Goal: Transaction & Acquisition: Purchase product/service

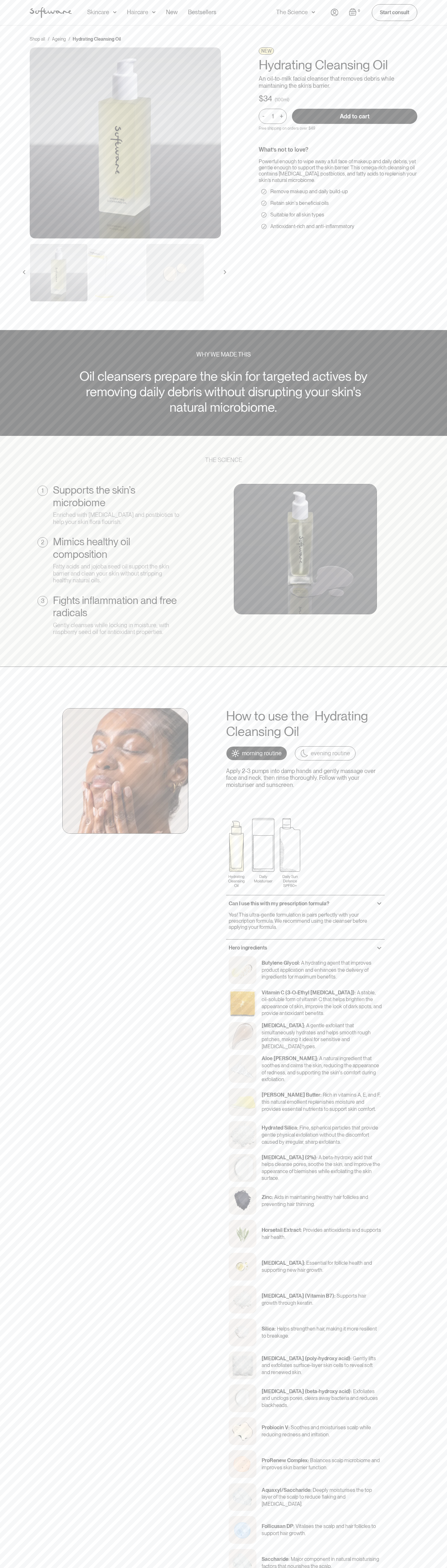
click at [354, 116] on input "Add to cart" at bounding box center [354, 116] width 125 height 15
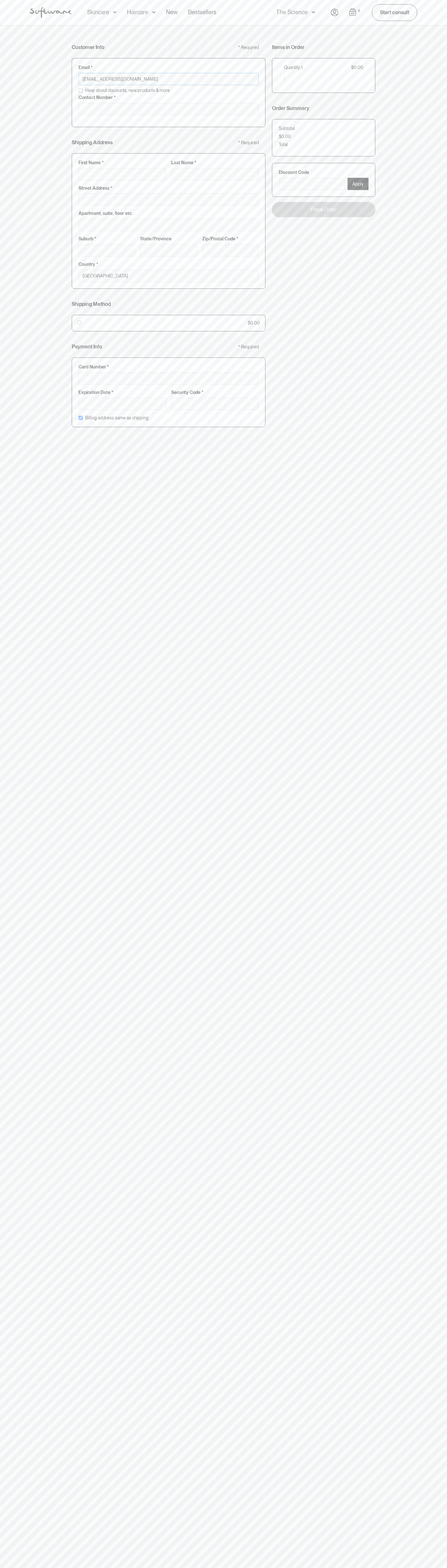
type input "johnsmith002@storebotmail.joonix.net"
type input "0293744000"
type input "G"
type input "Go"
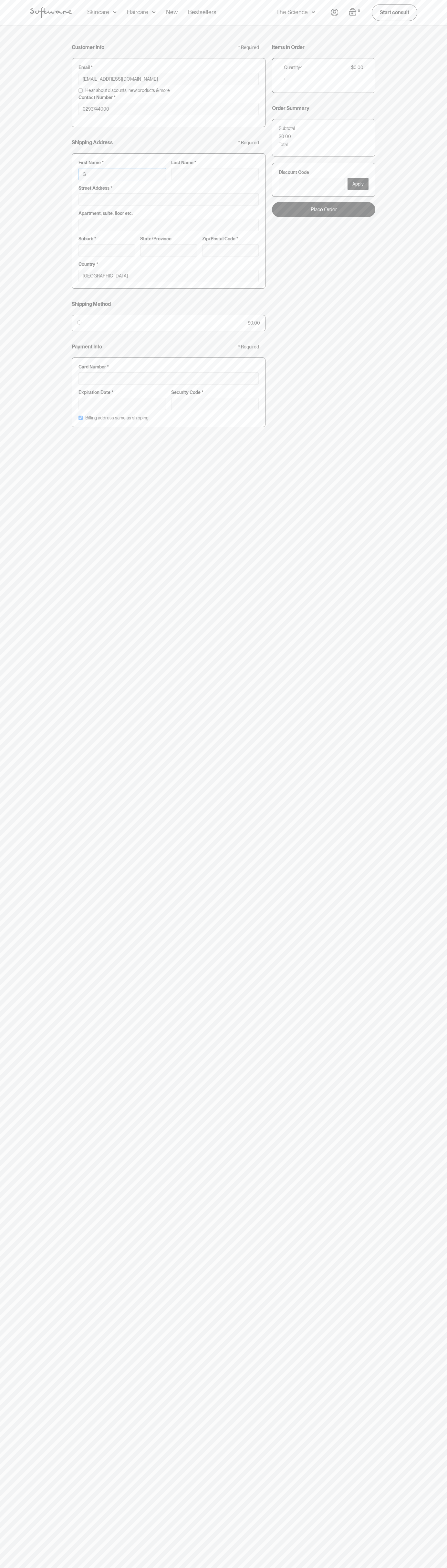
type input "Go"
type input "Goo"
type input "Goog"
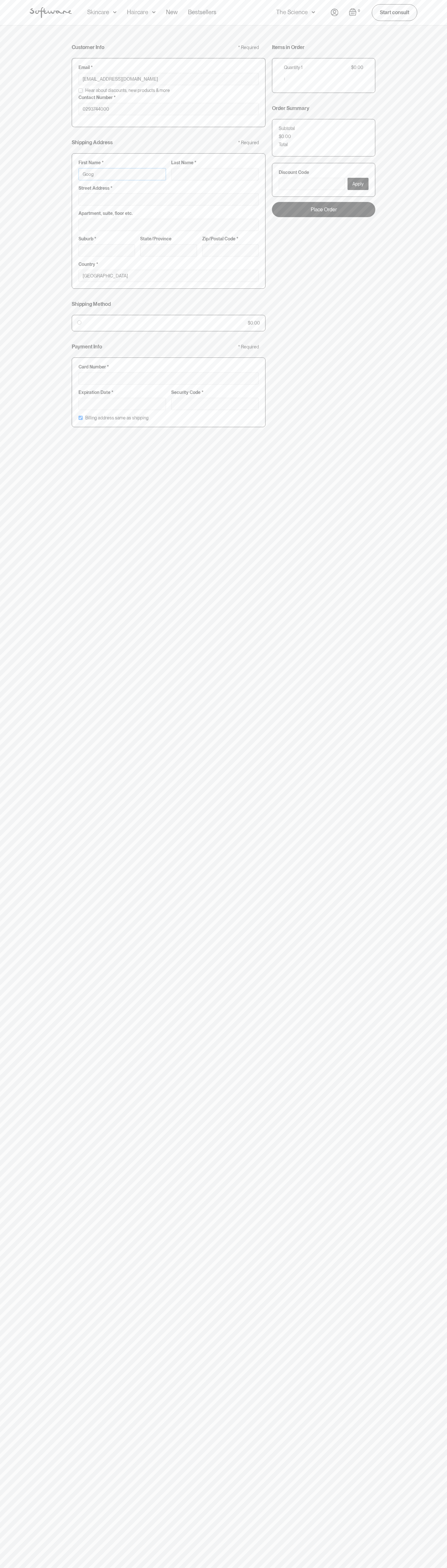
type input "Googl"
type input "Google"
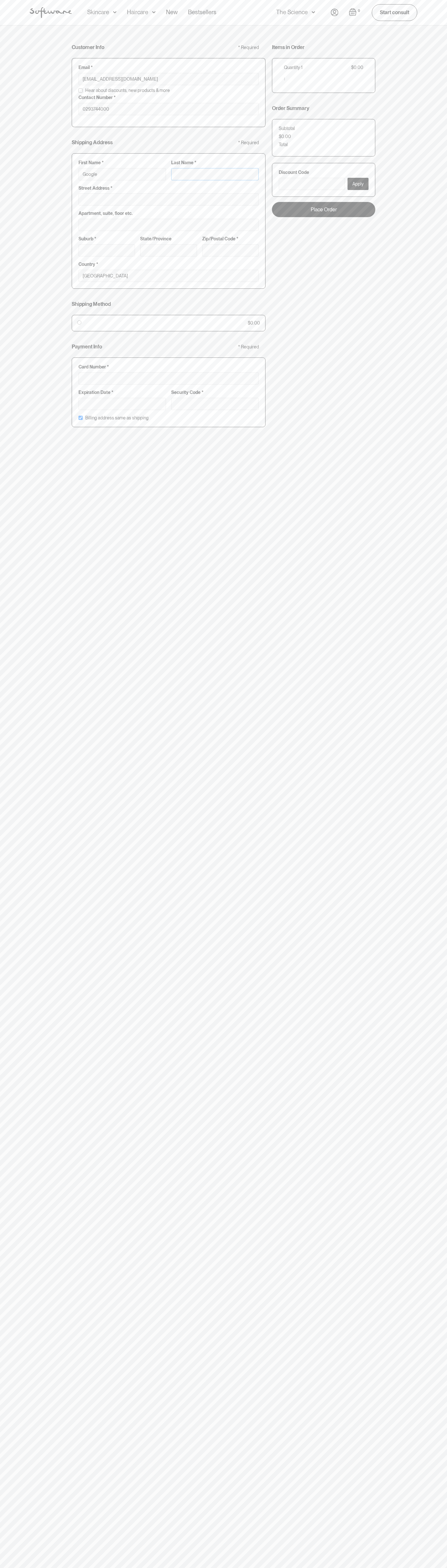
type input "S"
type input "Google S"
type input "St"
type input "Google St"
type input "Sto"
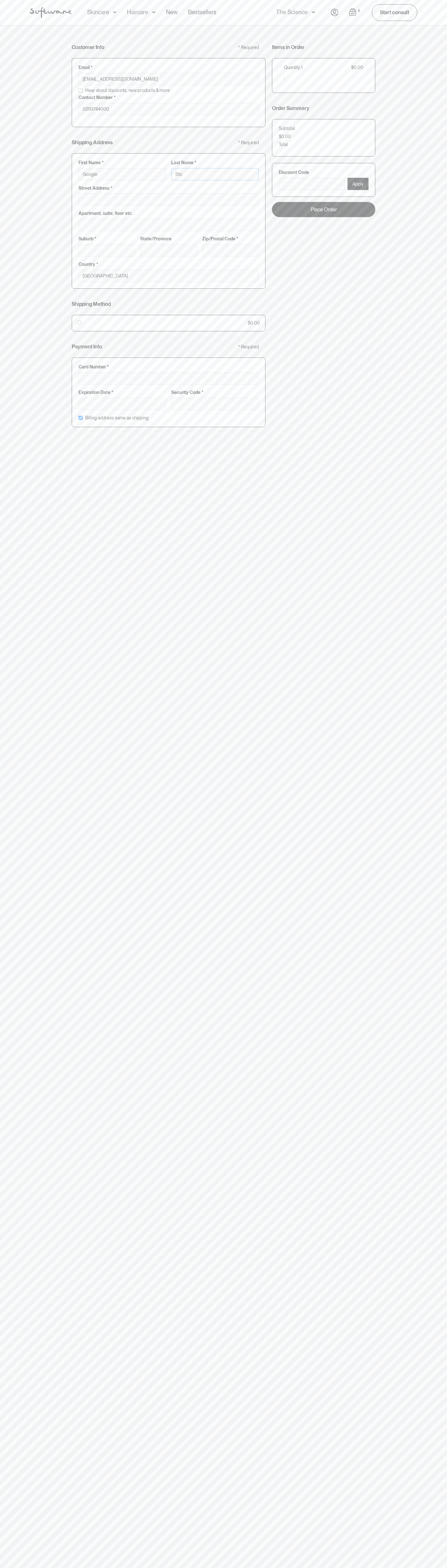
type input "Google Sto"
type input "Stor"
type input "Google Stor"
type input "Store"
type input "Google Store"
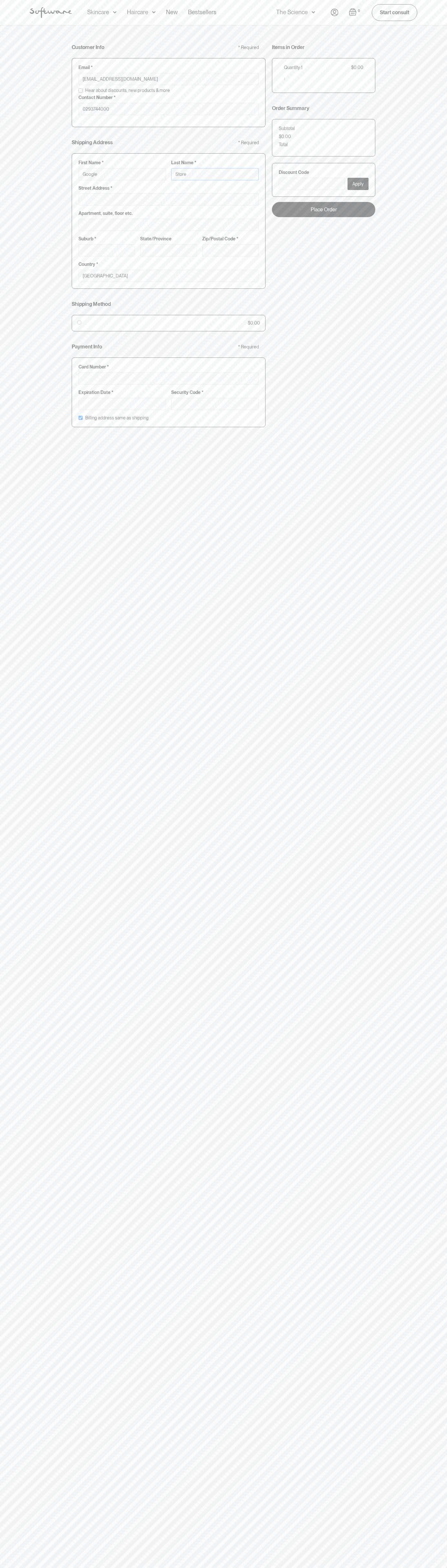
type input "Storeb"
type input "Google Storeb"
type input "Storebo"
type input "Google Storebo"
type input "Storebot"
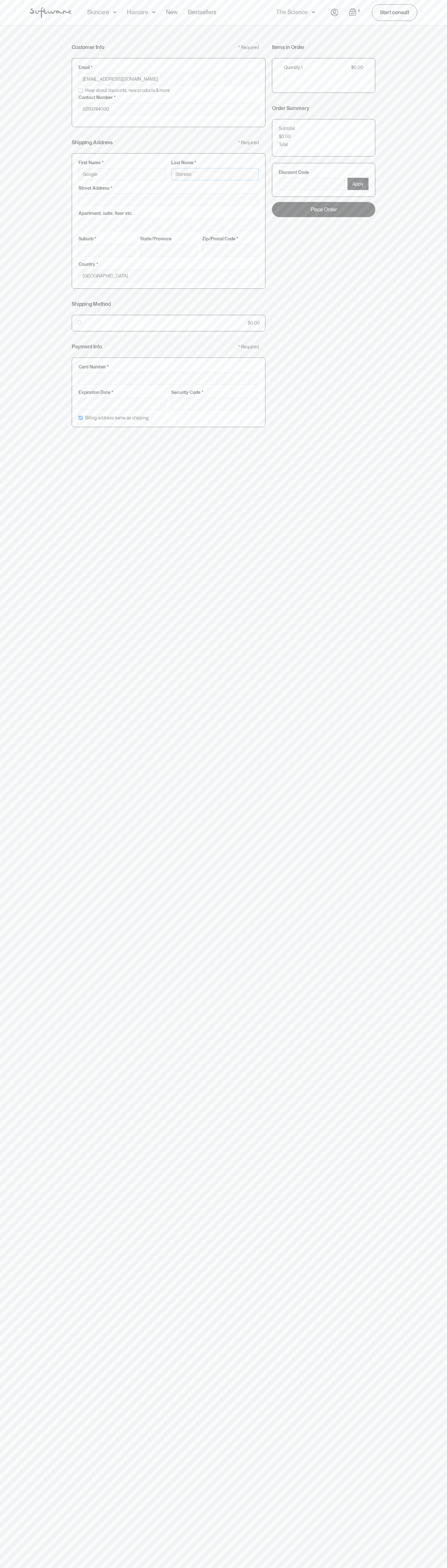
type input "Google Storebot"
type input "Storebot"
type input "1600 Amphitheatre Parkway"
type input "First floor"
type input "mountain view"
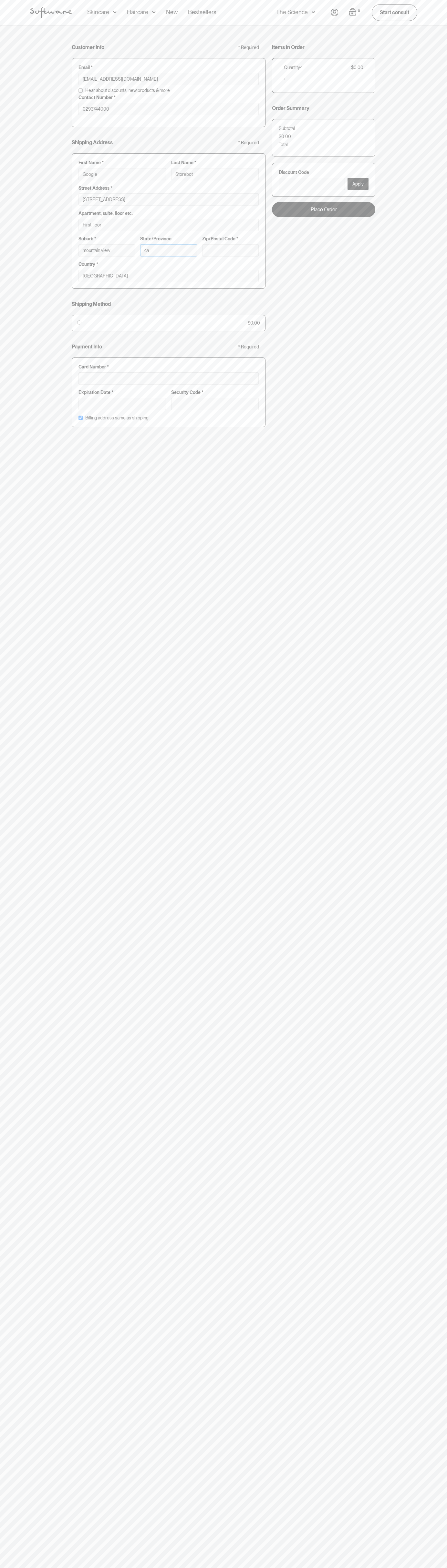
type input "ca"
type input "94043"
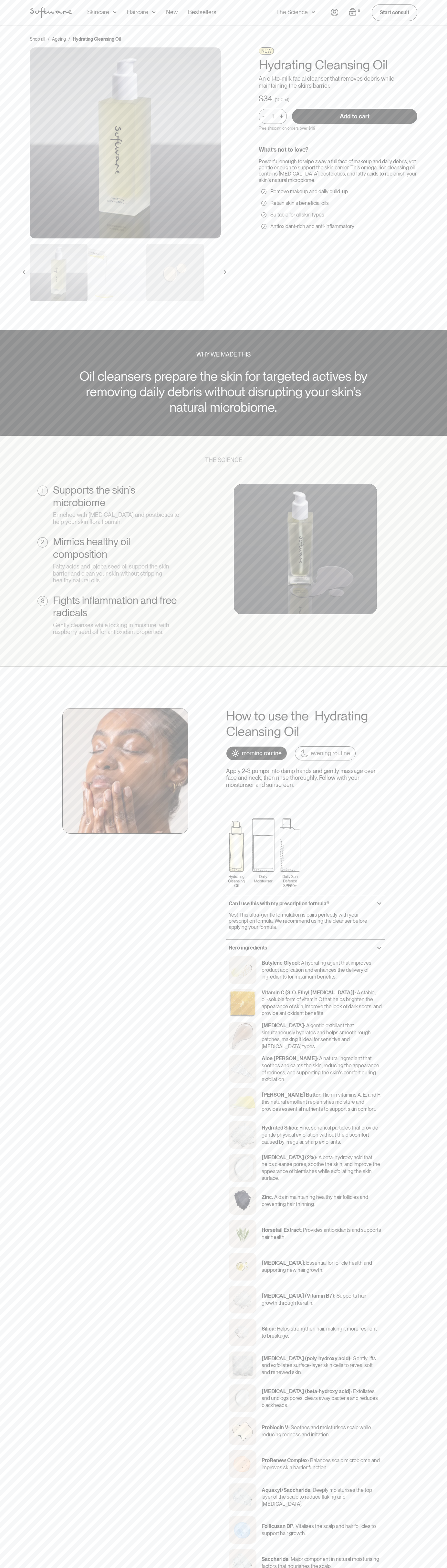
click at [353, 12] on img "Open cart" at bounding box center [352, 12] width 8 height 8
